Goal: Register for event/course

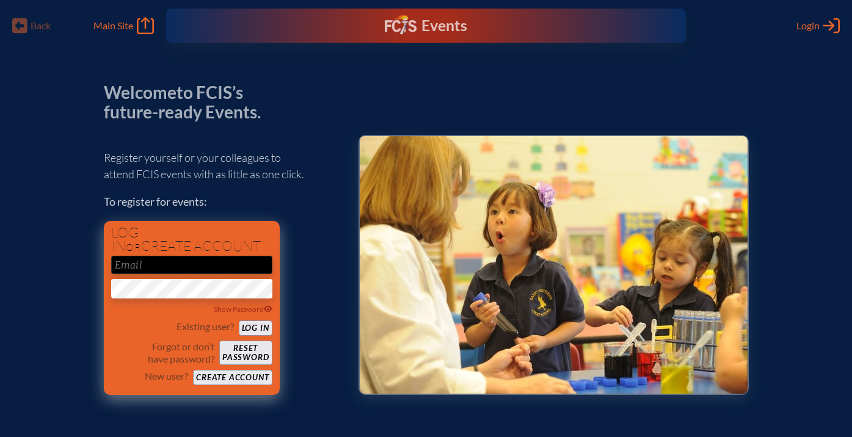
type input "[EMAIL_ADDRESS][DOMAIN_NAME]"
click at [252, 322] on button "Log in" at bounding box center [256, 328] width 34 height 15
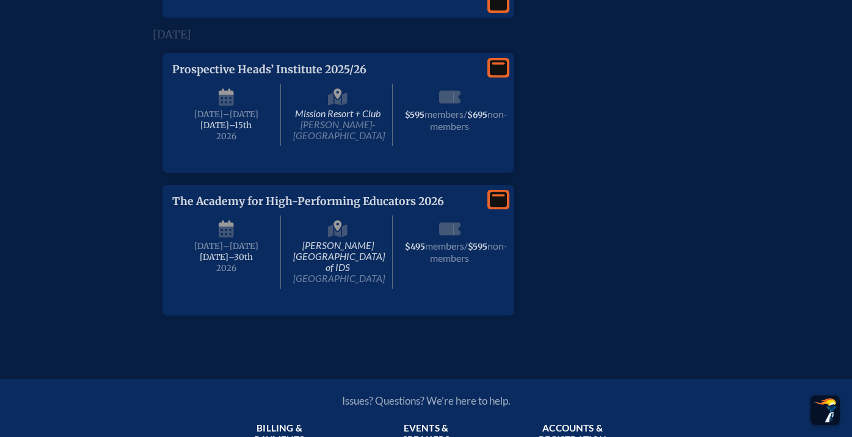
scroll to position [1698, 0]
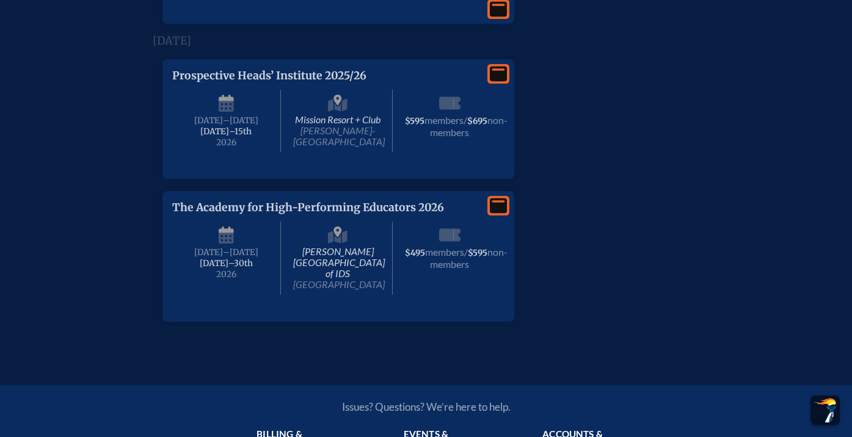
click at [195, 82] on span "Prospective Heads’ Institute 2025/26" at bounding box center [269, 75] width 194 height 13
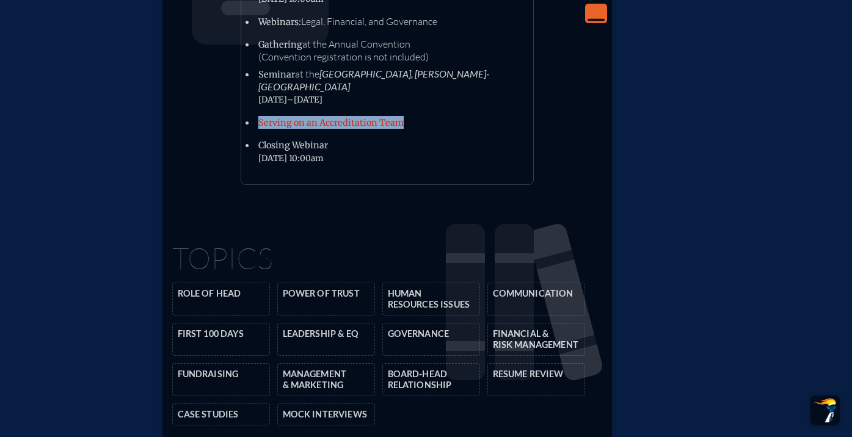
scroll to position [2101, 0]
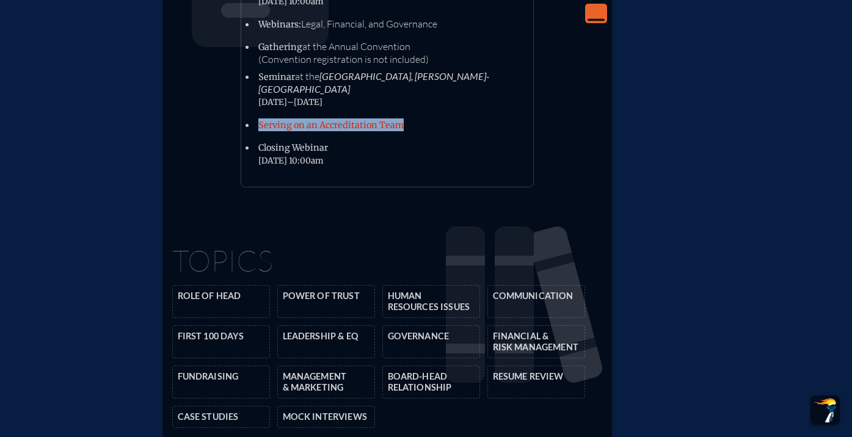
click at [548, 153] on div "Agenda Agenda The 2025–26 program includes: Opening Webinar [DATE] 10:00am Webi…" at bounding box center [387, 34] width 430 height 307
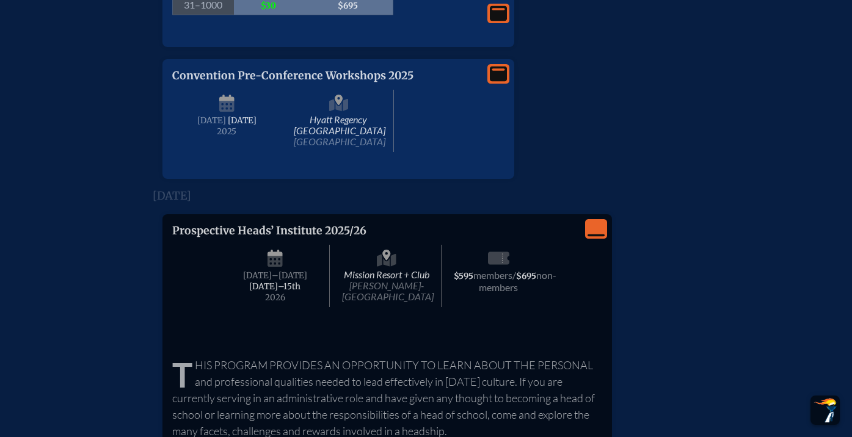
scroll to position [1549, 0]
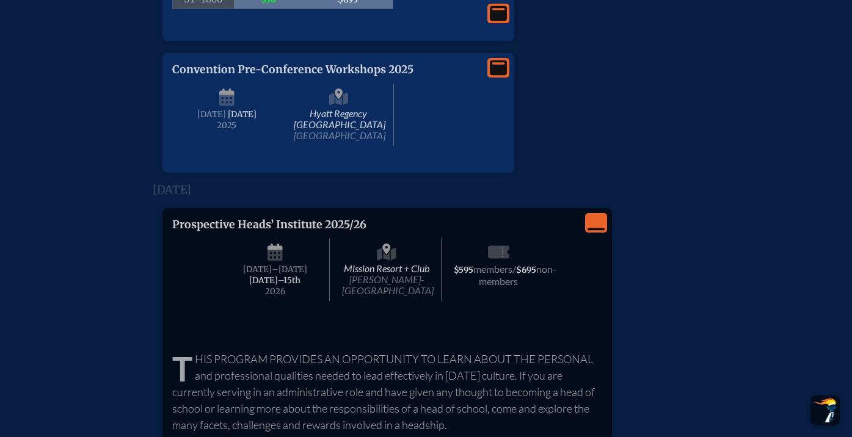
click at [599, 232] on icon "View Less" at bounding box center [596, 222] width 17 height 17
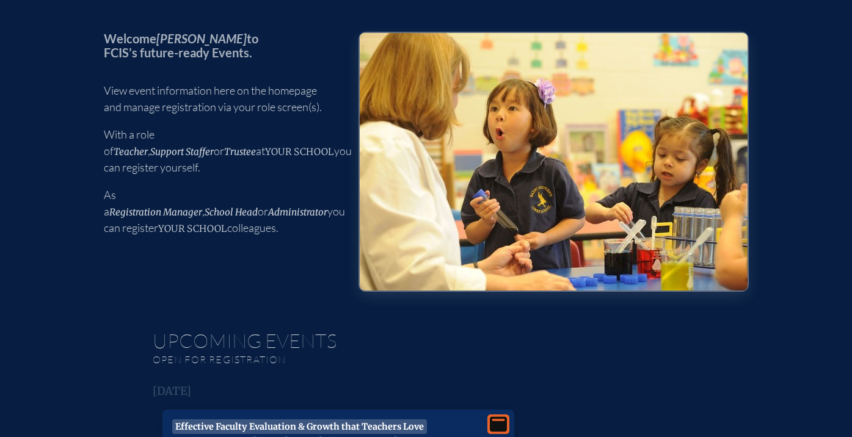
scroll to position [0, 0]
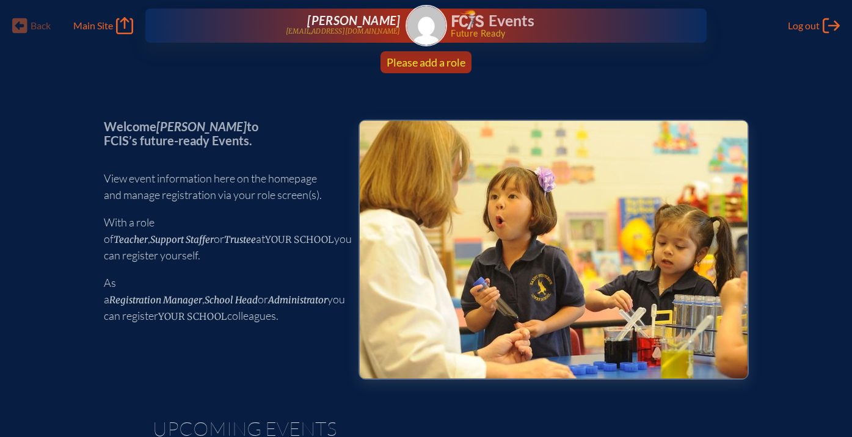
click at [426, 64] on span "Please add a role" at bounding box center [426, 62] width 79 height 13
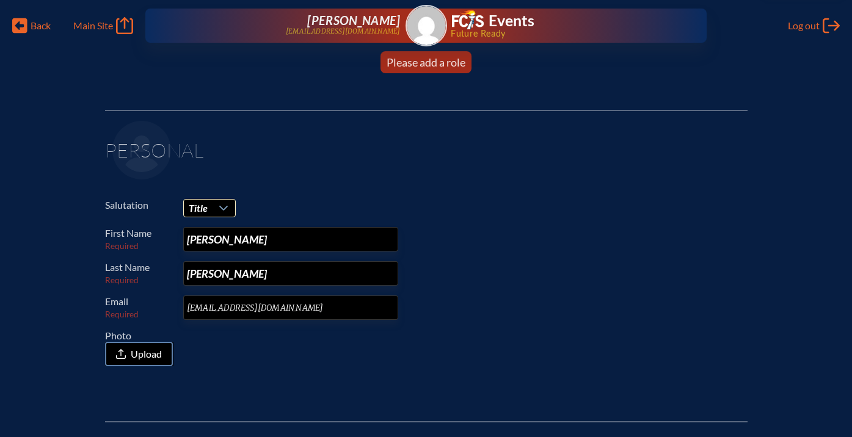
click at [216, 208] on div at bounding box center [224, 208] width 23 height 17
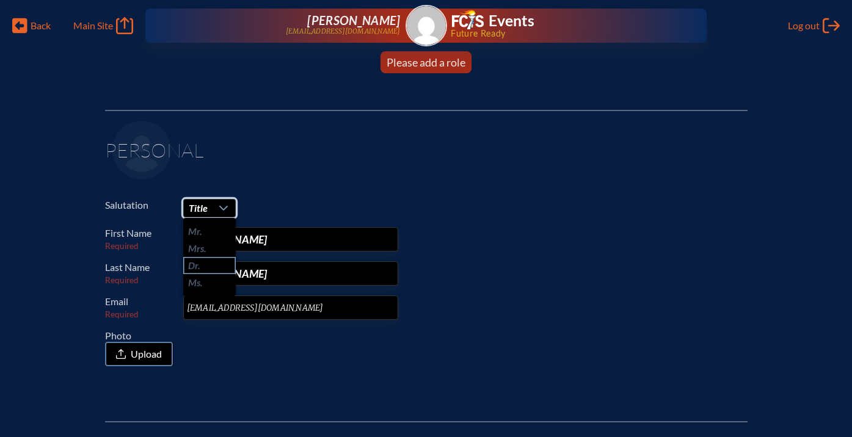
click at [210, 267] on li "Dr." at bounding box center [209, 265] width 53 height 17
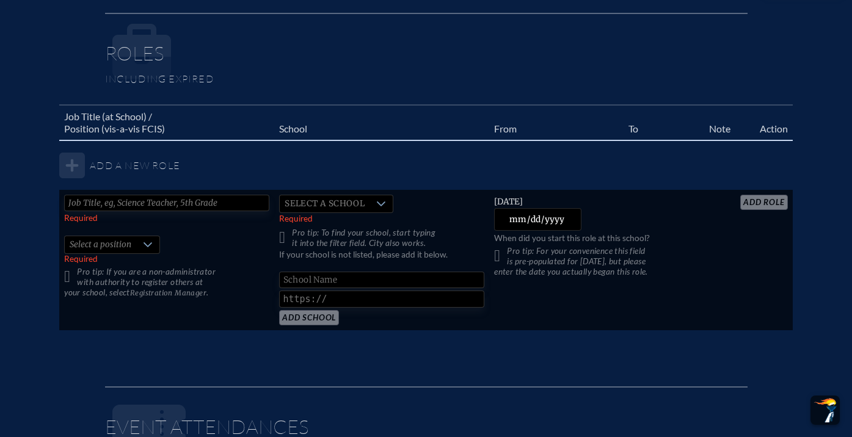
scroll to position [718, 0]
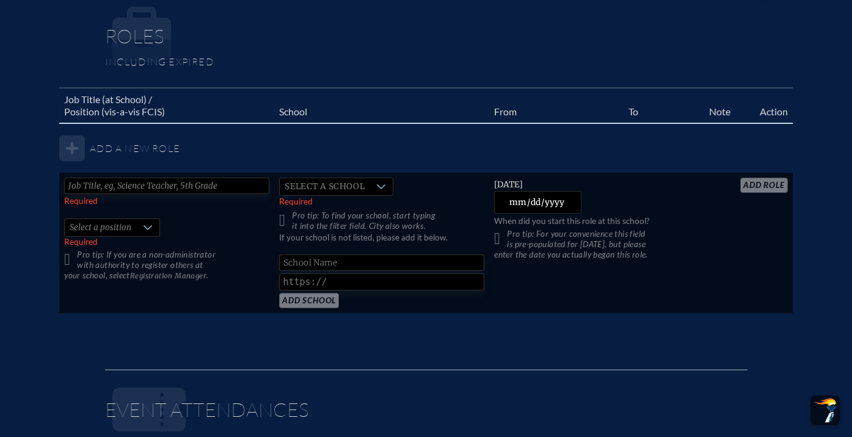
click at [145, 233] on div at bounding box center [147, 227] width 23 height 17
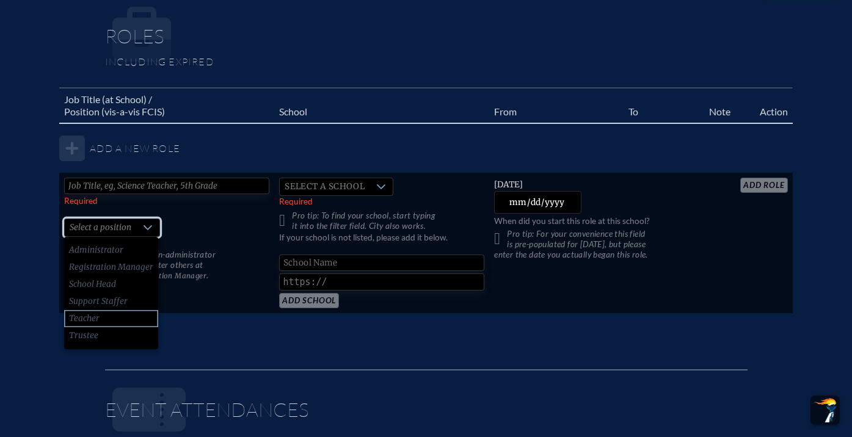
click at [128, 318] on li "Teacher" at bounding box center [111, 318] width 94 height 17
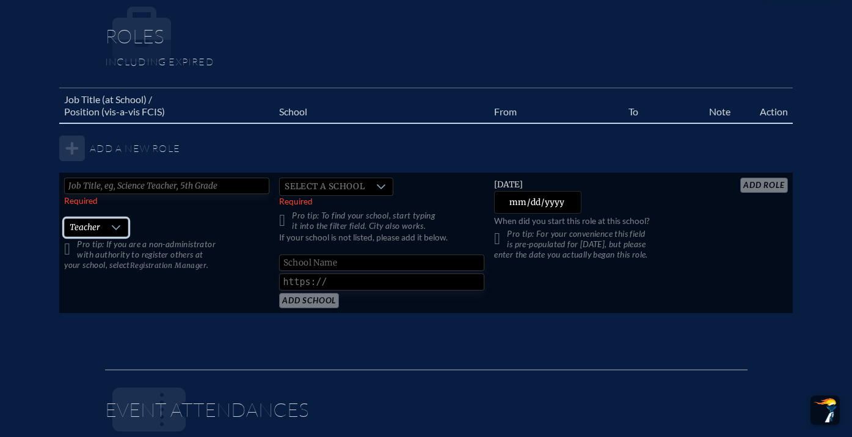
click at [313, 182] on span "Select a school" at bounding box center [325, 186] width 90 height 17
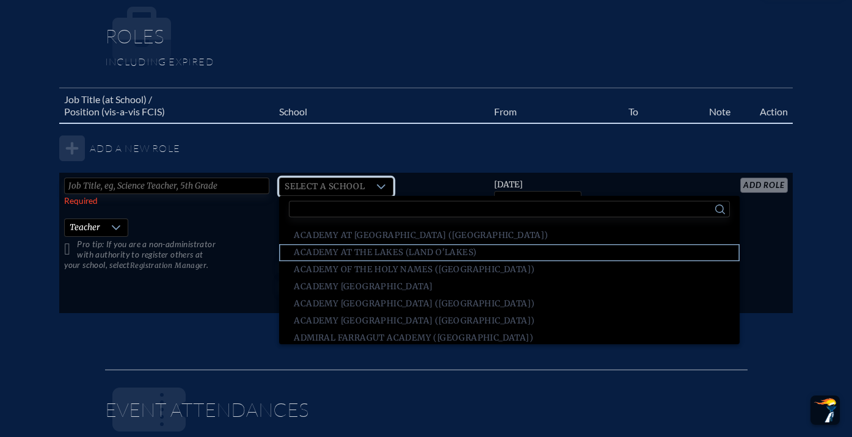
click at [348, 247] on span "Academy at the Lakes (Land O'Lakes)" at bounding box center [385, 253] width 183 height 12
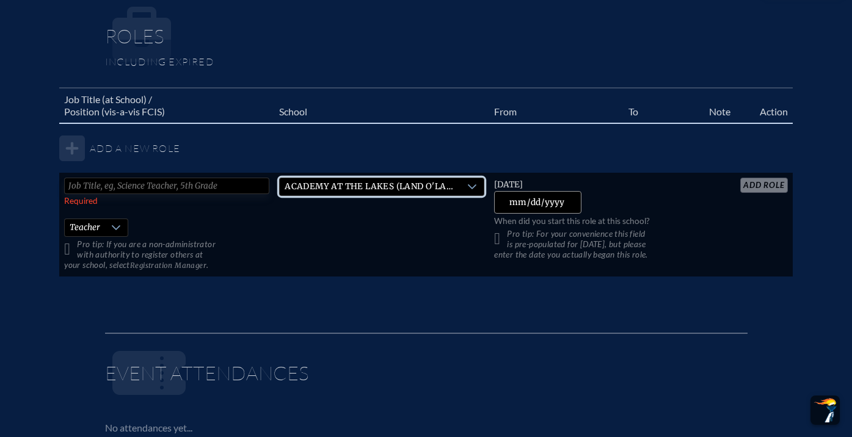
click at [534, 198] on input "[DATE]" at bounding box center [537, 202] width 87 height 23
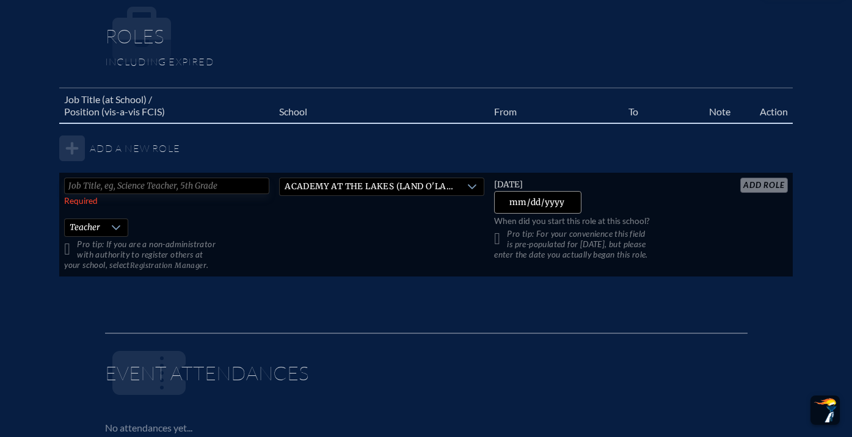
click at [515, 202] on input "[DATE]" at bounding box center [537, 202] width 87 height 23
click at [519, 203] on input "[DATE]" at bounding box center [537, 202] width 87 height 23
click at [520, 199] on input "[DATE]" at bounding box center [537, 202] width 87 height 23
click at [519, 206] on input "[DATE]" at bounding box center [537, 202] width 87 height 23
type input "[DATE]"
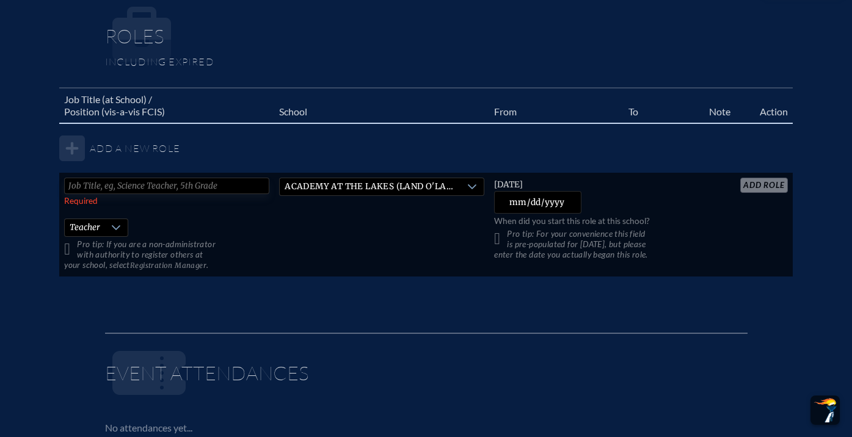
click at [713, 192] on td at bounding box center [719, 225] width 31 height 104
click at [755, 191] on table "Job Title (at School) / Position (vis-a-vis FCIS) School From To Note Action Ad…" at bounding box center [425, 182] width 733 height 191
click at [762, 184] on table "Job Title (at School) / Position (vis-a-vis FCIS) School From To Note Action Ad…" at bounding box center [425, 182] width 733 height 191
click at [108, 192] on input "text" at bounding box center [166, 186] width 205 height 16
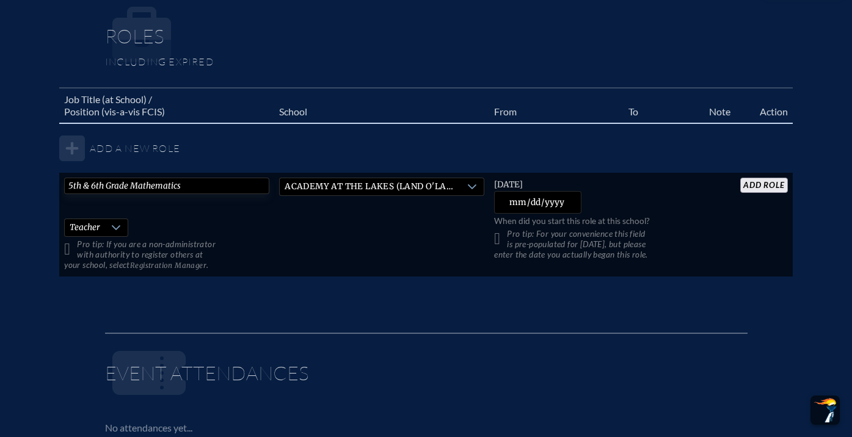
type input "5th & 6th Grade Mathematics"
click at [771, 186] on input "add Role" at bounding box center [763, 185] width 47 height 15
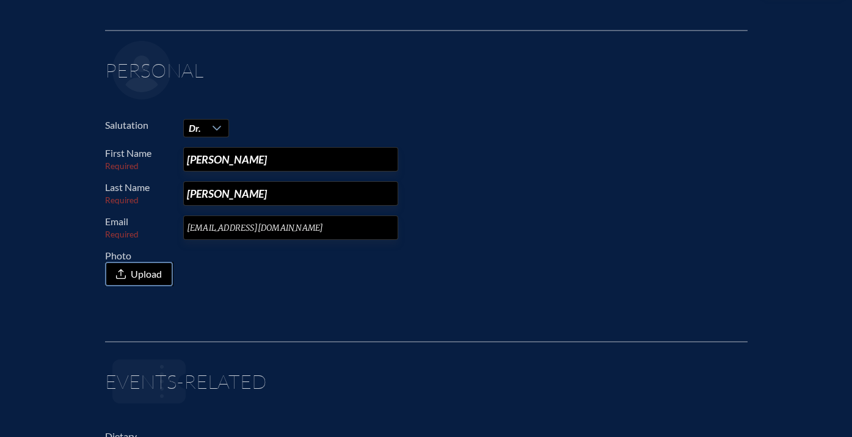
scroll to position [0, 0]
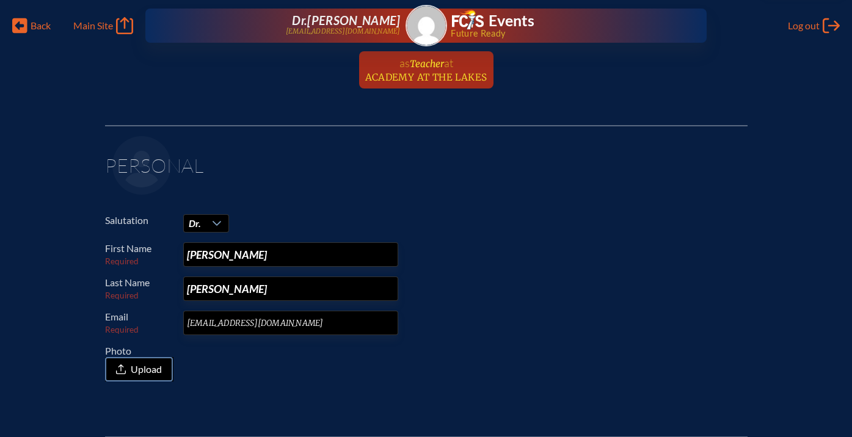
click at [415, 66] on span "Teacher" at bounding box center [427, 64] width 34 height 12
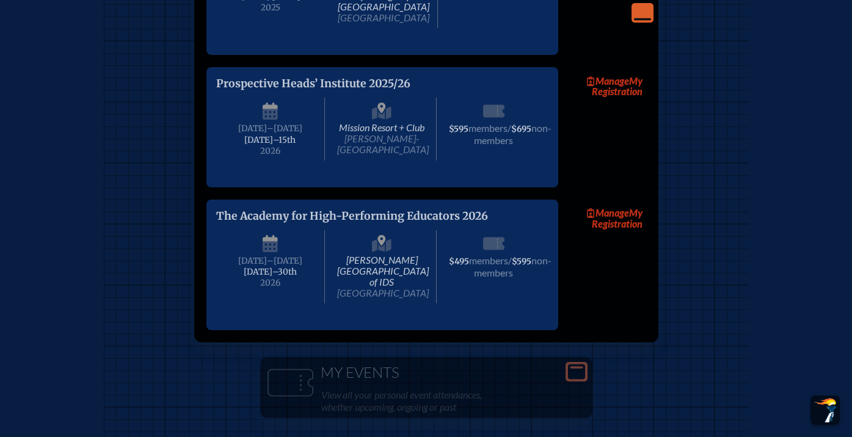
scroll to position [1547, 0]
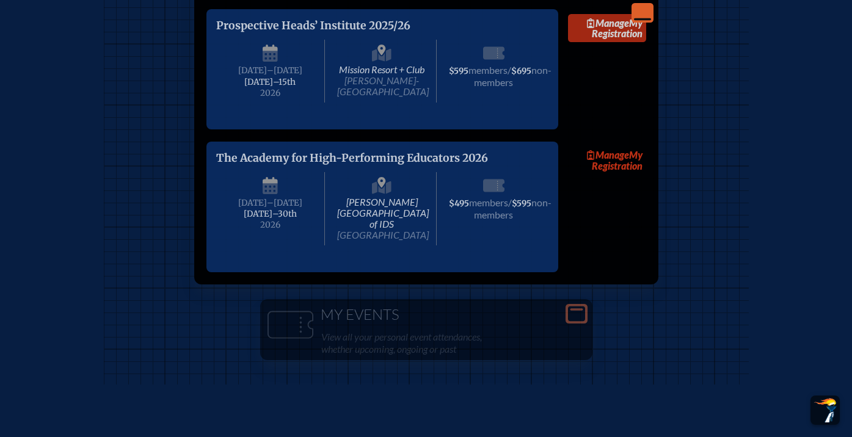
click at [615, 42] on link "Manage My Registration" at bounding box center [607, 28] width 78 height 28
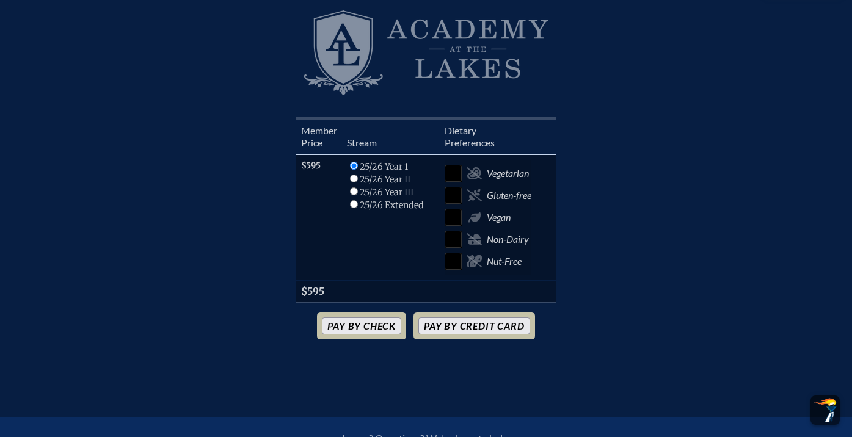
scroll to position [346, 0]
